Goal: Task Accomplishment & Management: Complete application form

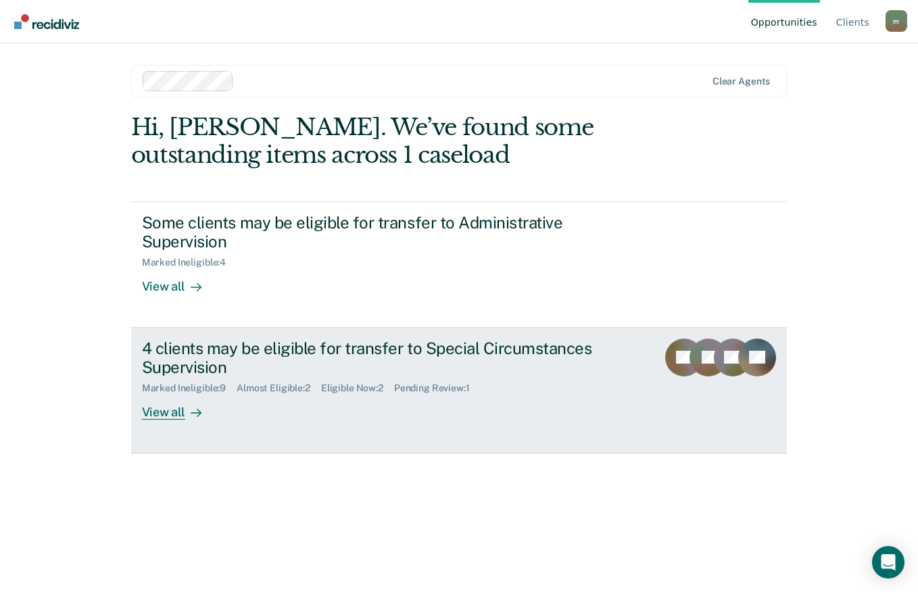
click at [166, 415] on div "View all" at bounding box center [180, 407] width 76 height 26
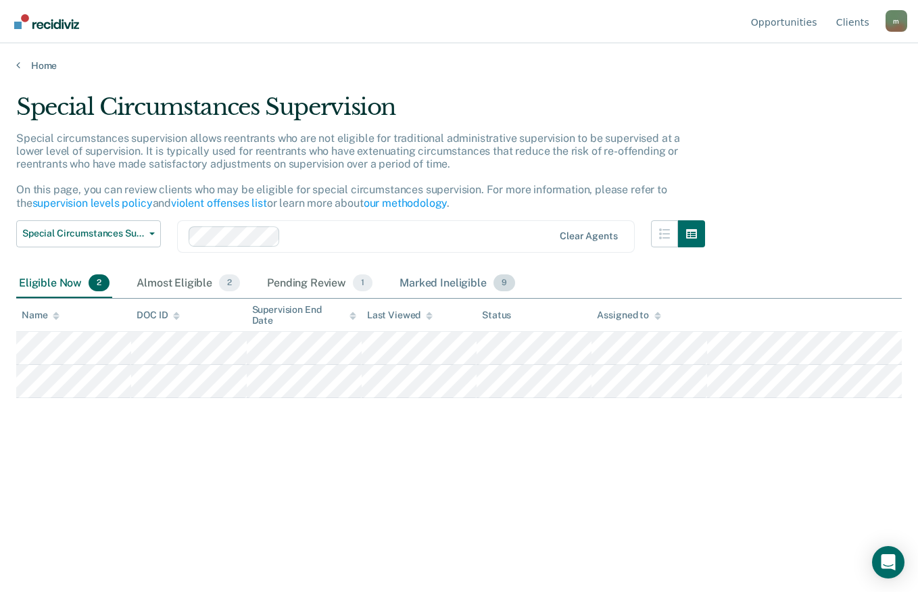
click at [423, 277] on div "Marked Ineligible 9" at bounding box center [457, 284] width 121 height 30
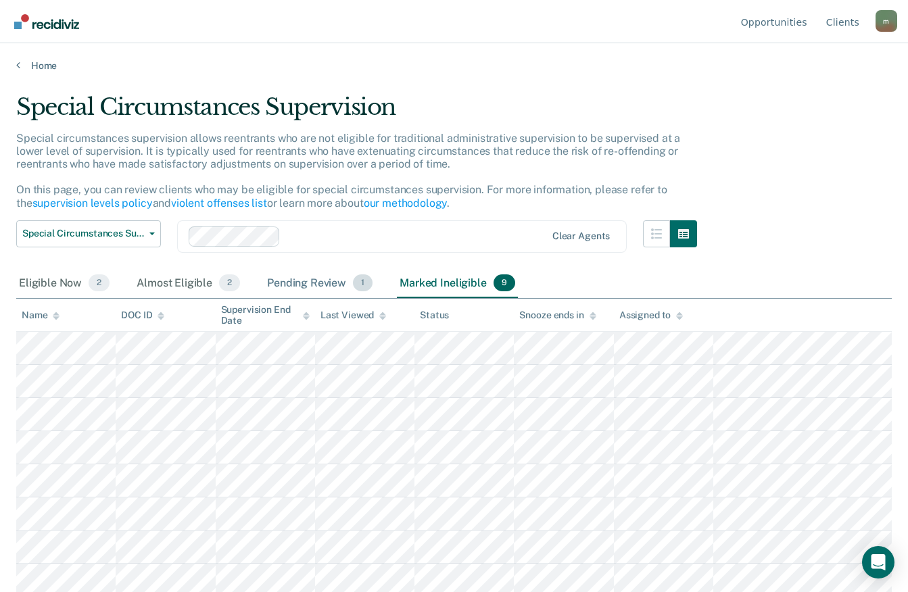
click at [297, 283] on div "Pending Review 1" at bounding box center [319, 284] width 111 height 30
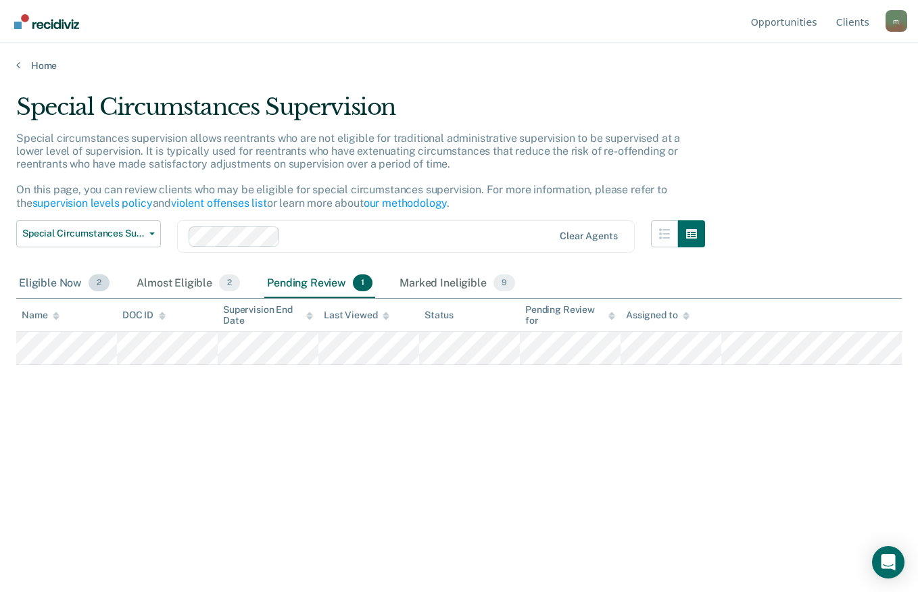
click at [43, 282] on div "Eligible Now 2" at bounding box center [64, 284] width 96 height 30
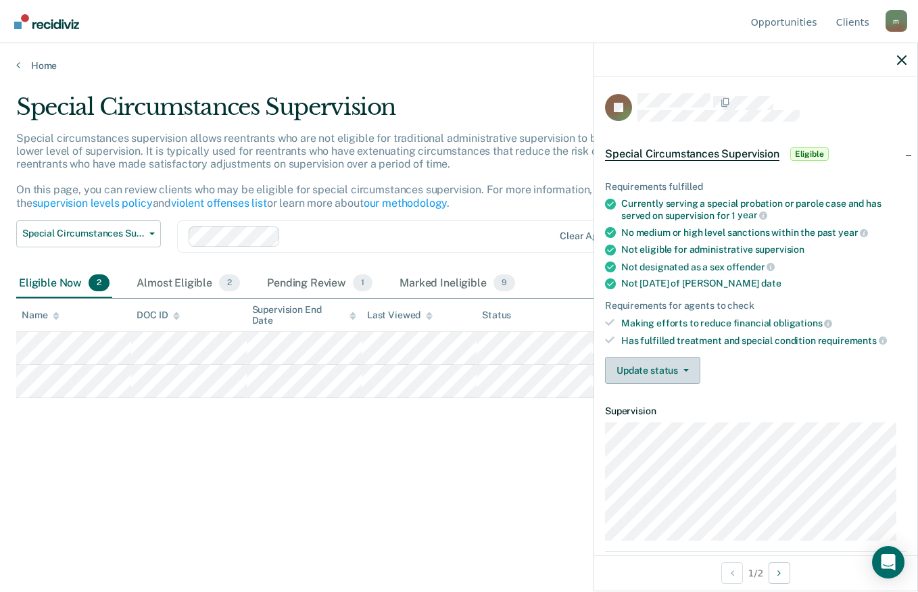
click at [685, 369] on icon "button" at bounding box center [686, 370] width 5 height 3
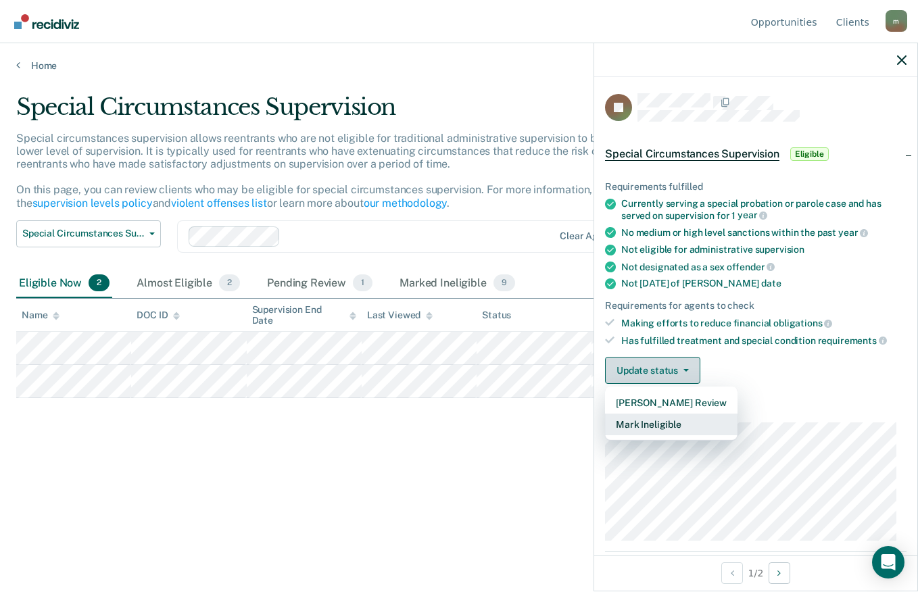
click at [670, 423] on button "Mark Ineligible" at bounding box center [671, 425] width 133 height 22
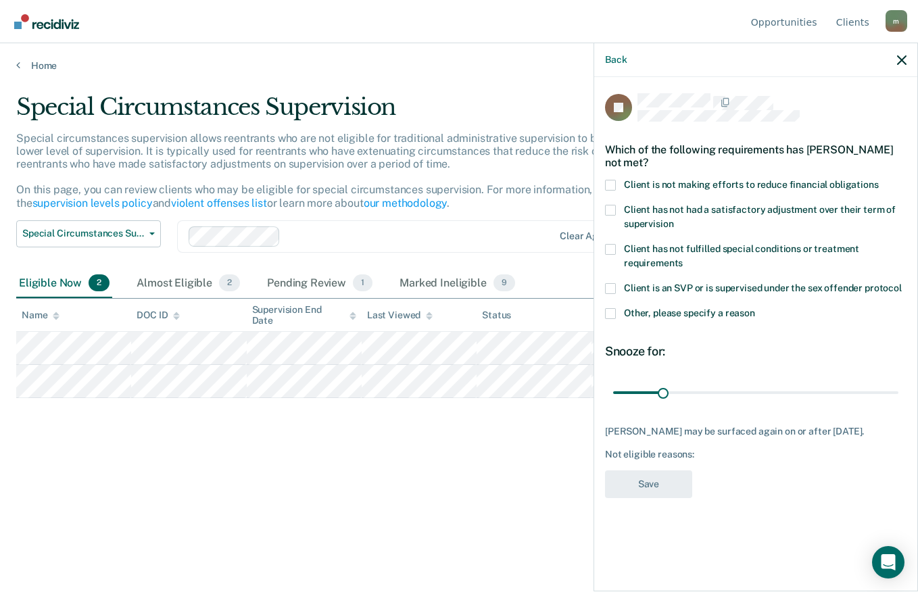
click at [625, 182] on span "Client is not making efforts to reduce financial obligations" at bounding box center [751, 184] width 255 height 11
click at [879, 180] on input "Client is not making efforts to reduce financial obligations" at bounding box center [879, 180] width 0 height 0
type input "47"
click at [673, 481] on button "Save" at bounding box center [648, 485] width 87 height 28
